Goal: Navigation & Orientation: Find specific page/section

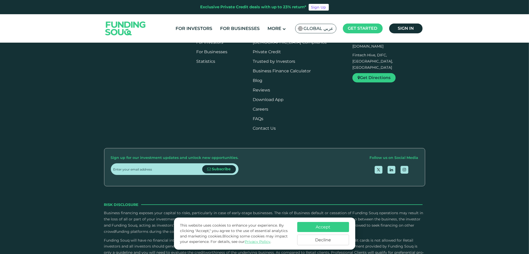
scroll to position [492, 0]
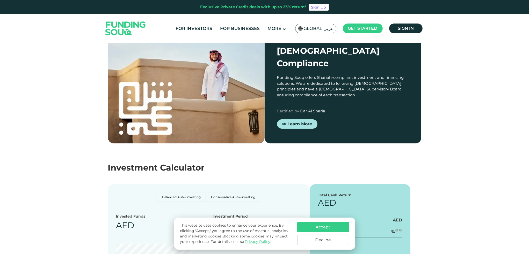
click at [329, 29] on span "Global عربي" at bounding box center [319, 29] width 30 height 6
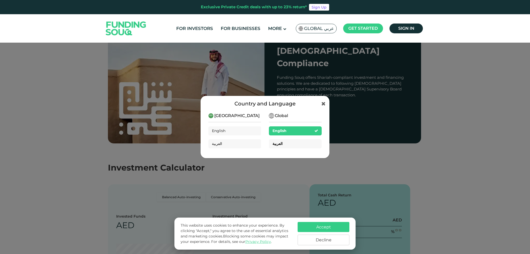
click at [282, 144] on div "العربية" at bounding box center [295, 143] width 53 height 9
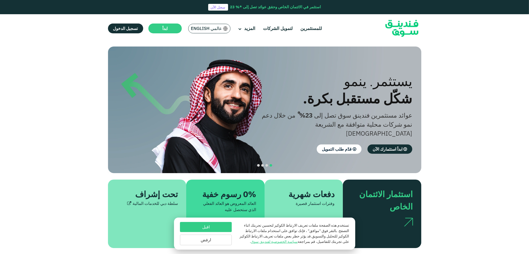
click at [213, 230] on button "اقبل" at bounding box center [206, 227] width 52 height 10
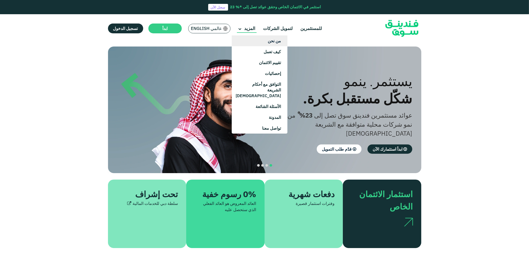
click at [255, 41] on link "من نحن" at bounding box center [260, 40] width 56 height 11
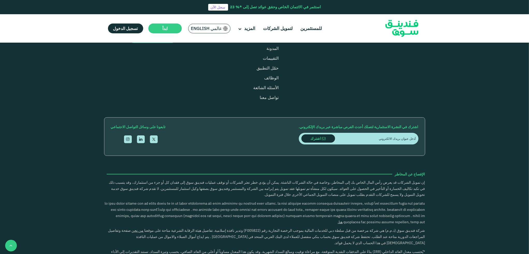
scroll to position [725, 0]
